Goal: Find specific page/section

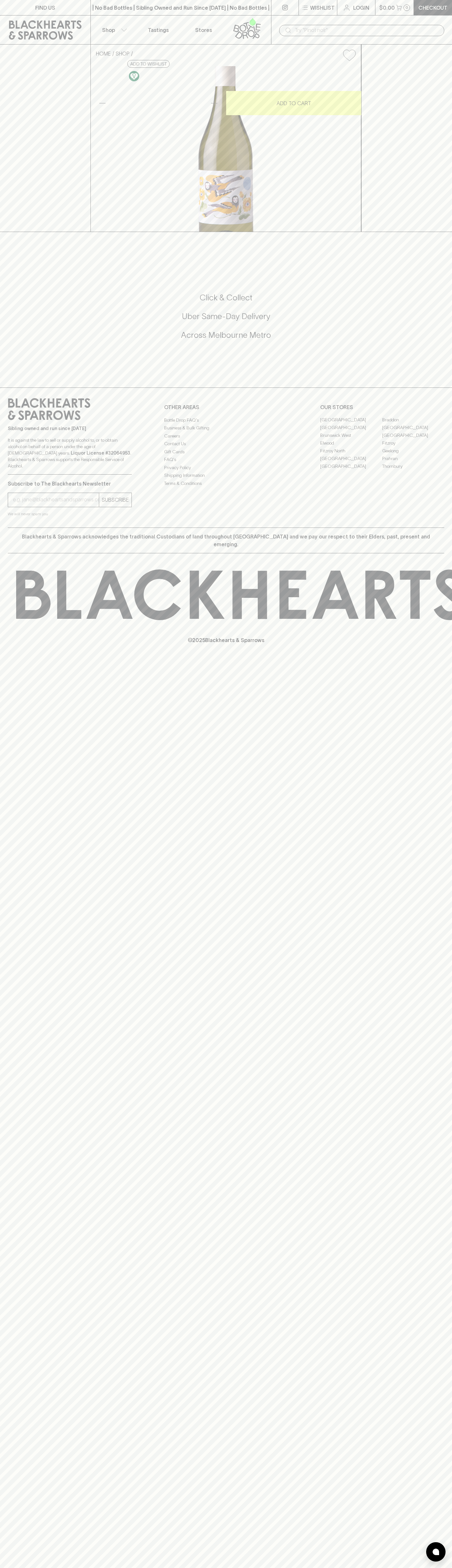
click at [41, 4] on p "FIND US" at bounding box center [45, 7] width 20 height 8
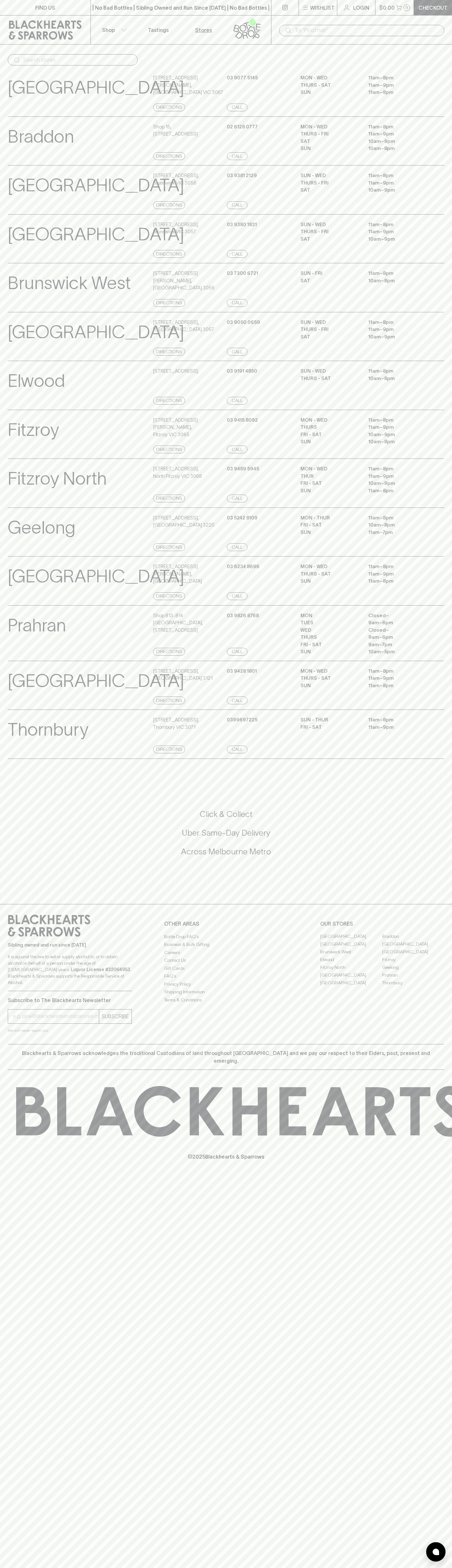
click at [431, 1532] on div "FIND US | No Bad Bottles | Sibling Owned and Run Since [DATE] | No Bad Bottles …" at bounding box center [226, 784] width 452 height 1568
click at [228, 1567] on html "FIND US | No Bad Bottles | Sibling Owned and Run Since [DATE] | No Bad Bottles …" at bounding box center [226, 784] width 452 height 1568
click at [12, 1216] on div "FIND US | No Bad Bottles | Sibling Owned and Run Since [DATE] | No Bad Bottles …" at bounding box center [226, 784] width 452 height 1568
